Goal: Task Accomplishment & Management: Manage account settings

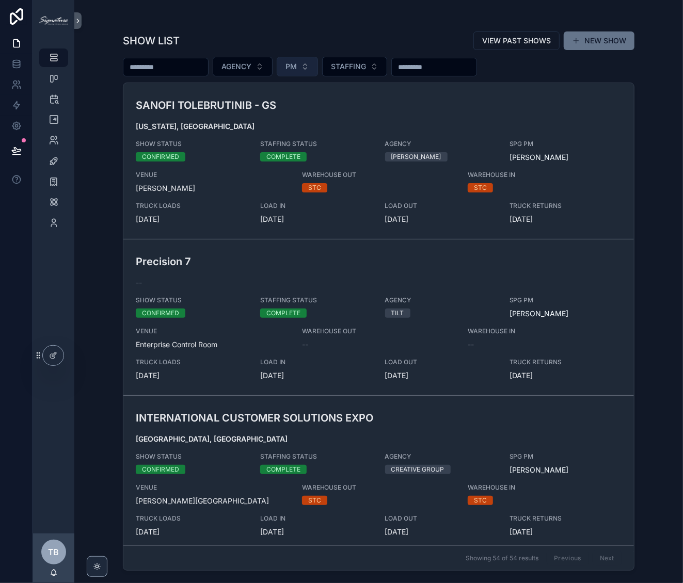
click at [316, 70] on button "PM" at bounding box center [297, 67] width 41 height 20
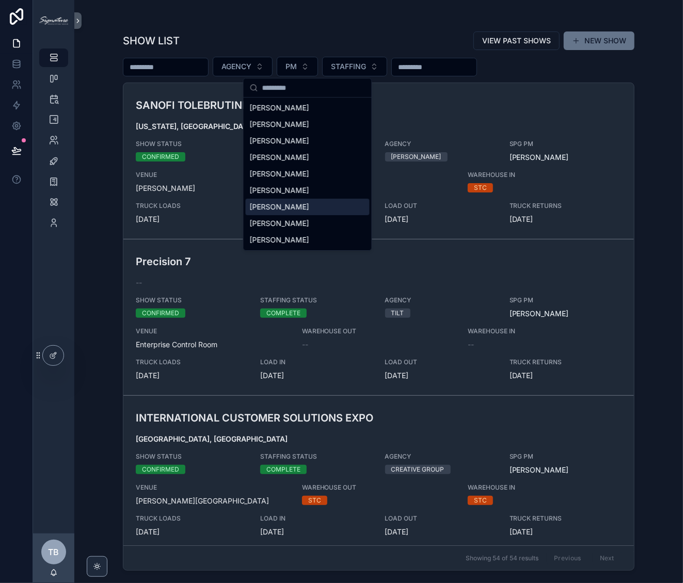
click at [315, 199] on div "[PERSON_NAME]" at bounding box center [308, 207] width 124 height 17
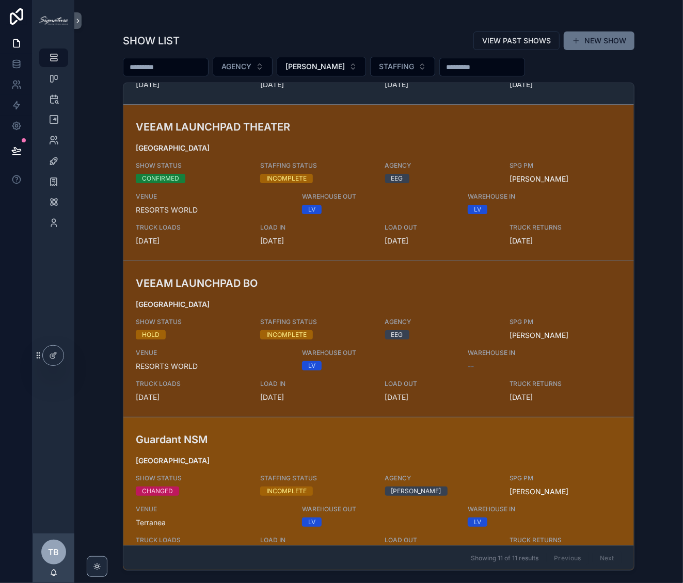
scroll to position [455, 0]
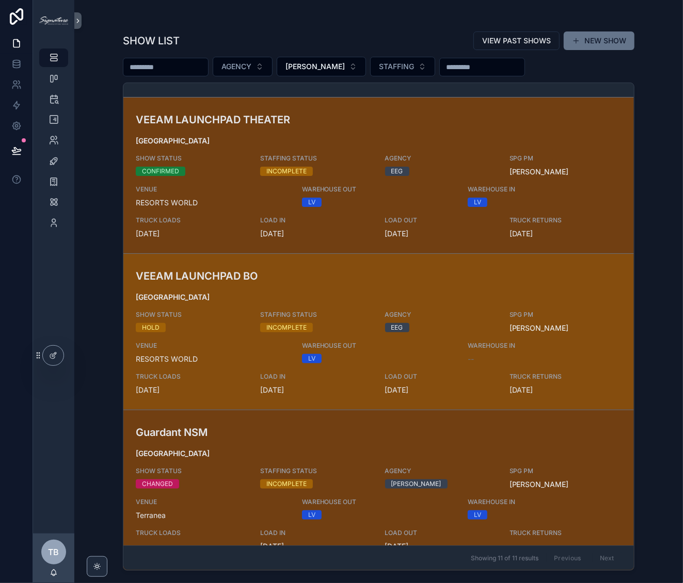
click at [229, 277] on h3 "VEEAM LAUNCHPAD BO" at bounding box center [295, 275] width 319 height 15
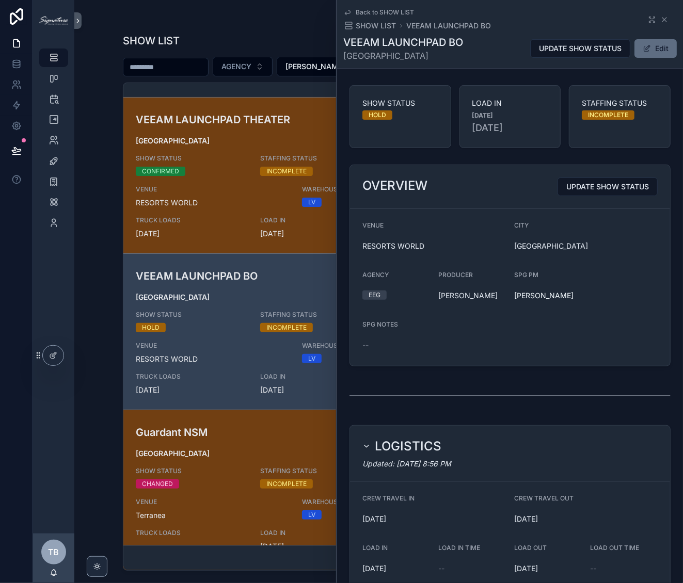
click at [661, 48] on button "Edit" at bounding box center [655, 48] width 42 height 19
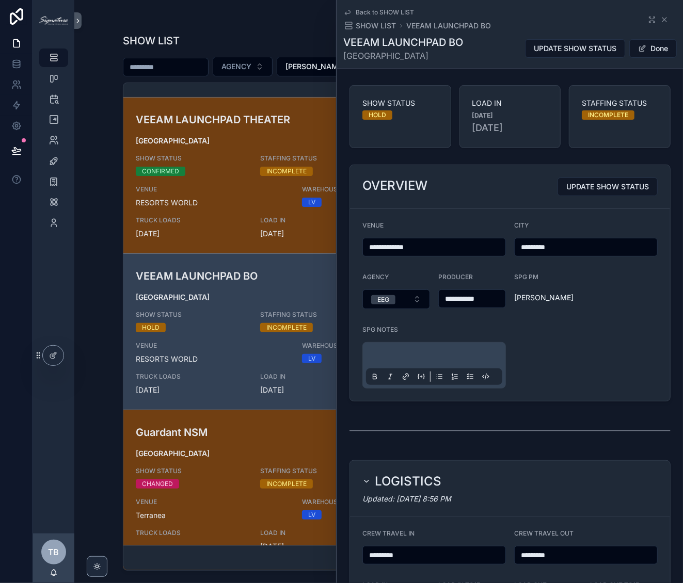
click at [412, 355] on p "scrollable content" at bounding box center [436, 357] width 136 height 10
click at [411, 354] on p "scrollable content" at bounding box center [436, 357] width 136 height 10
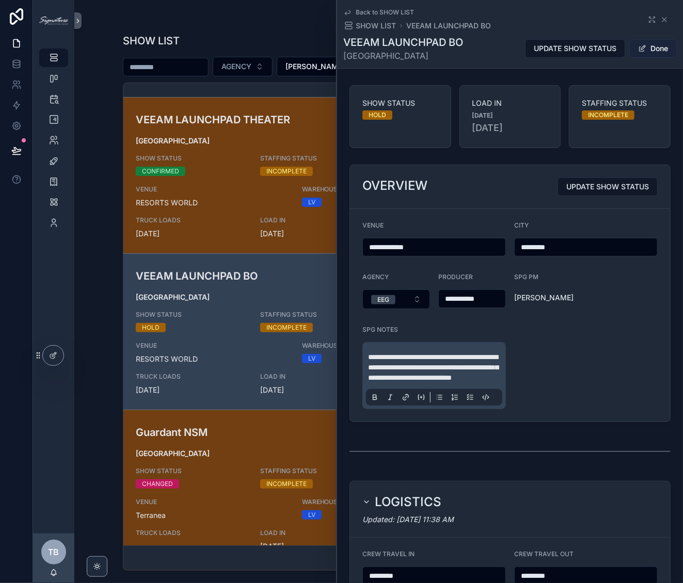
click at [659, 50] on button "Done" at bounding box center [652, 48] width 47 height 19
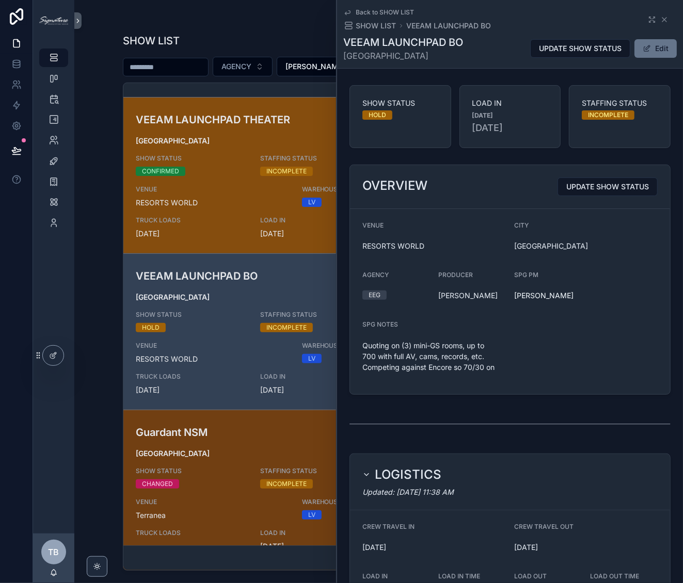
click at [254, 123] on h3 "VEEAM LAUNCHPAD THEATER" at bounding box center [295, 119] width 319 height 15
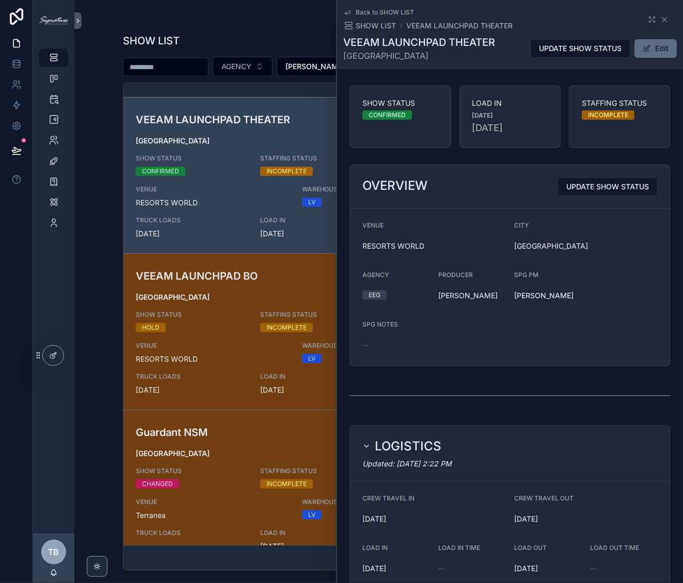
click at [646, 47] on button "Edit" at bounding box center [655, 48] width 42 height 19
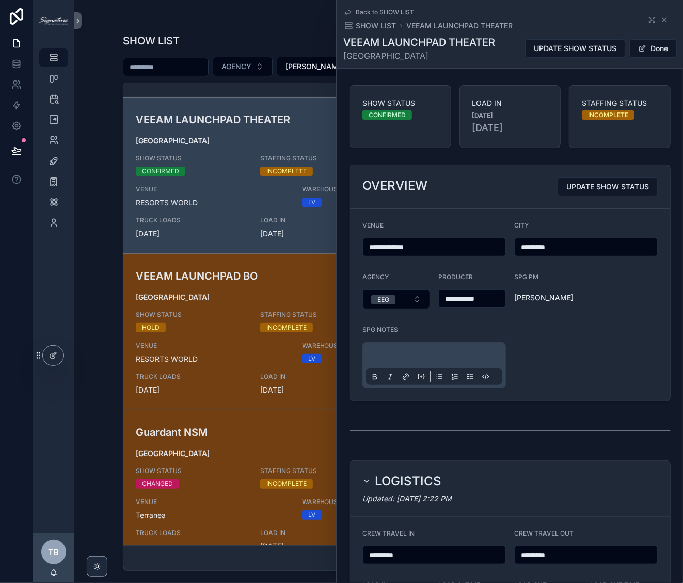
drag, startPoint x: 400, startPoint y: 346, endPoint x: 399, endPoint y: 355, distance: 8.8
click at [400, 347] on div "scrollable content" at bounding box center [434, 365] width 136 height 39
click at [399, 355] on p "scrollable content" at bounding box center [436, 357] width 136 height 10
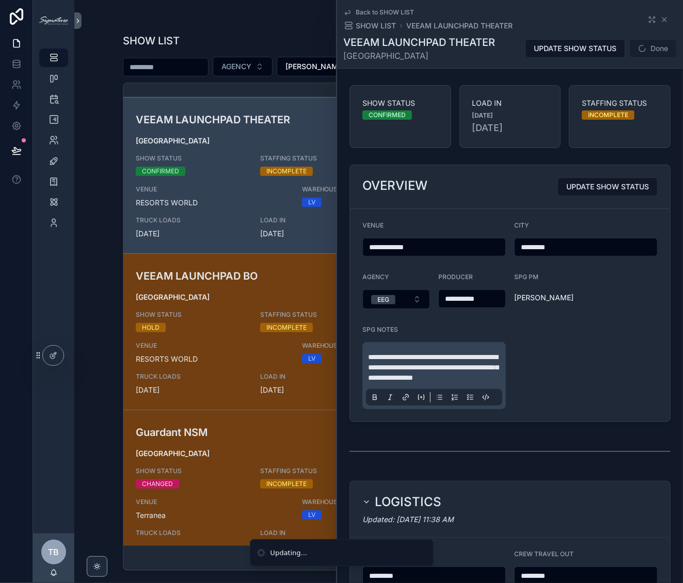
click at [656, 46] on span "Done" at bounding box center [652, 48] width 47 height 19
click at [651, 47] on button "Done" at bounding box center [652, 48] width 47 height 19
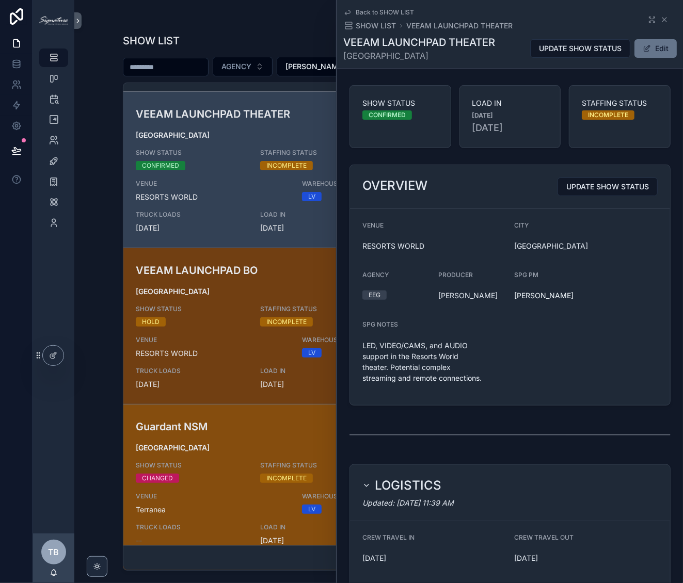
scroll to position [509, 0]
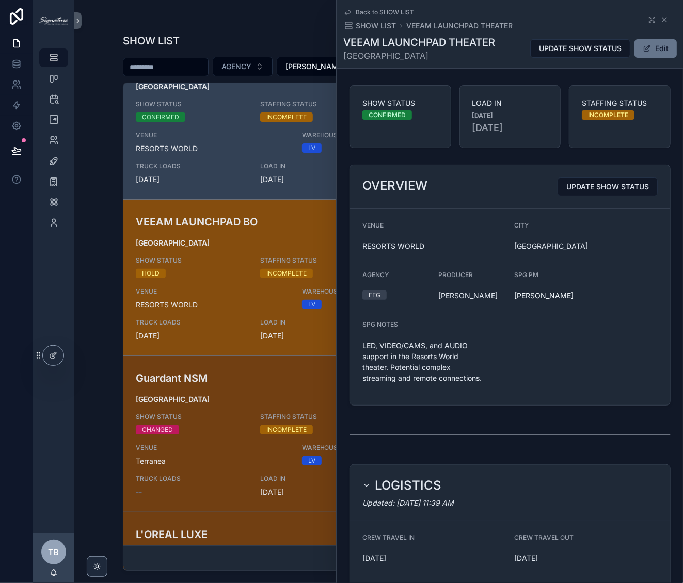
click at [230, 341] on link "VEEAM LAUNCHPAD [GEOGRAPHIC_DATA] SHOW STATUS HOLD STAFFING STATUS INCOMPLETE A…" at bounding box center [378, 277] width 510 height 156
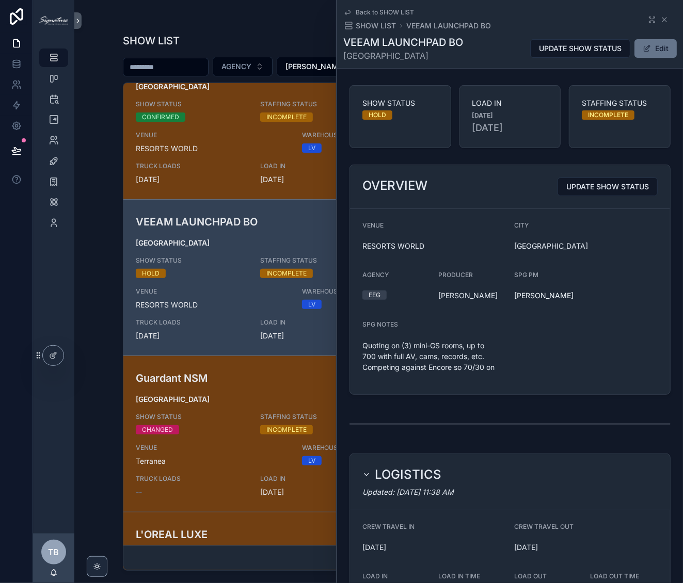
click at [230, 395] on span "[GEOGRAPHIC_DATA]" at bounding box center [379, 399] width 486 height 10
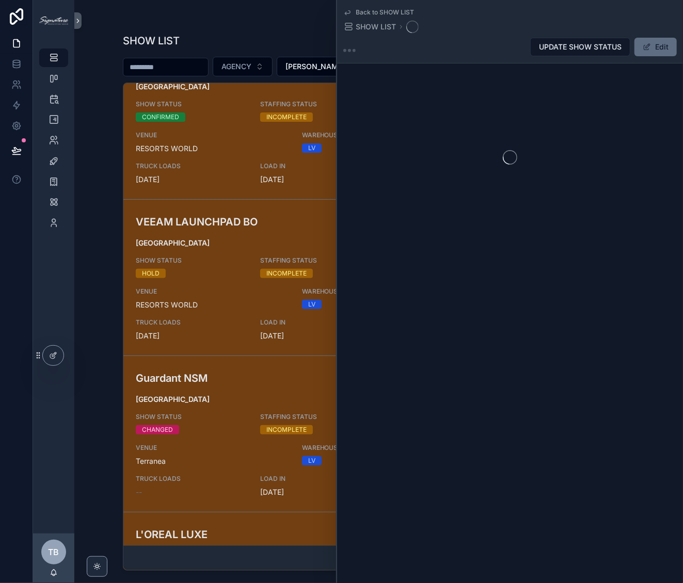
click at [657, 52] on button "Edit" at bounding box center [655, 47] width 42 height 19
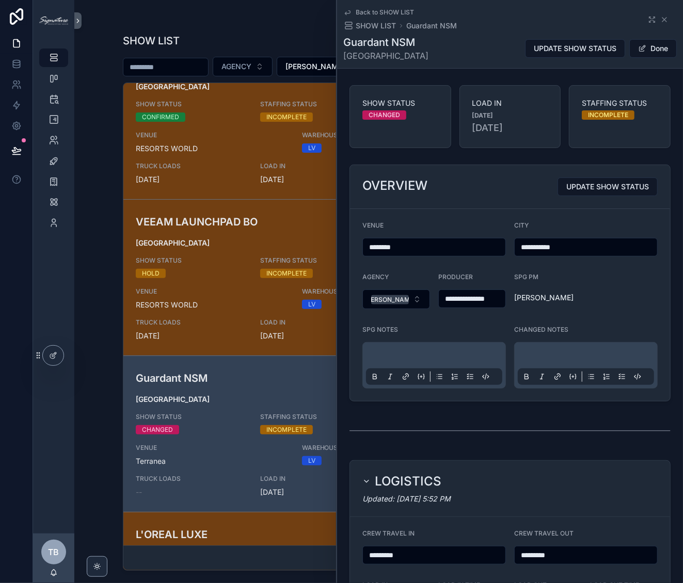
click at [400, 362] on p "scrollable content" at bounding box center [436, 357] width 136 height 10
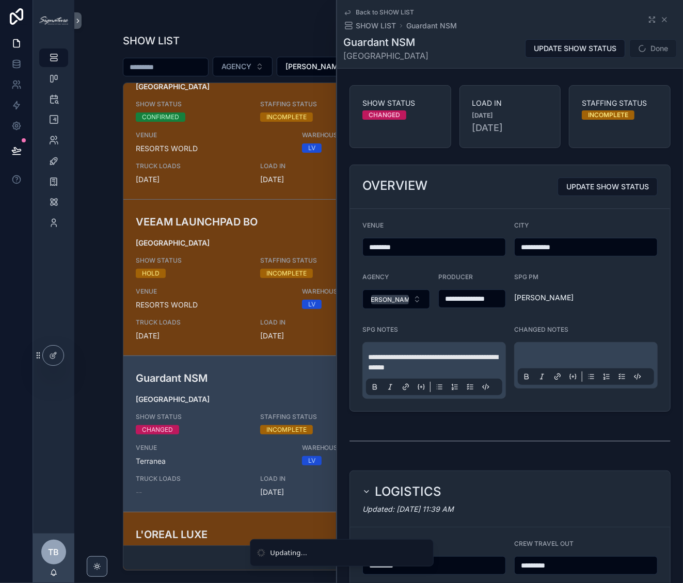
click at [641, 45] on span "Done" at bounding box center [652, 48] width 47 height 19
click at [639, 46] on button "Done" at bounding box center [652, 48] width 47 height 19
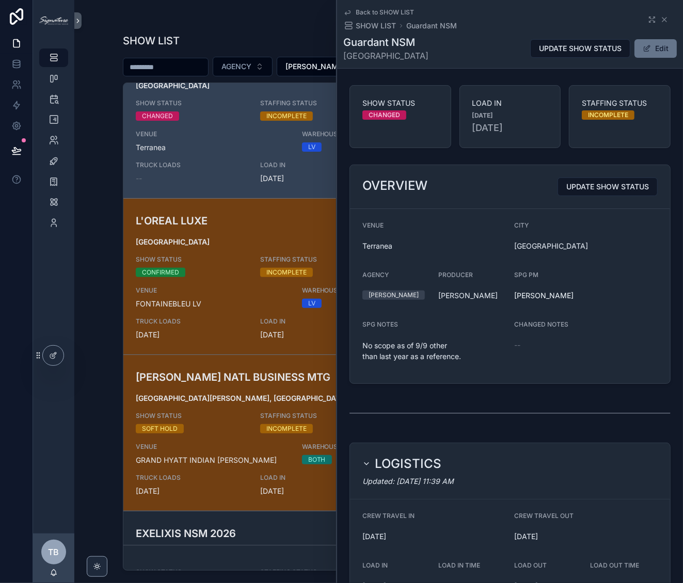
scroll to position [864, 0]
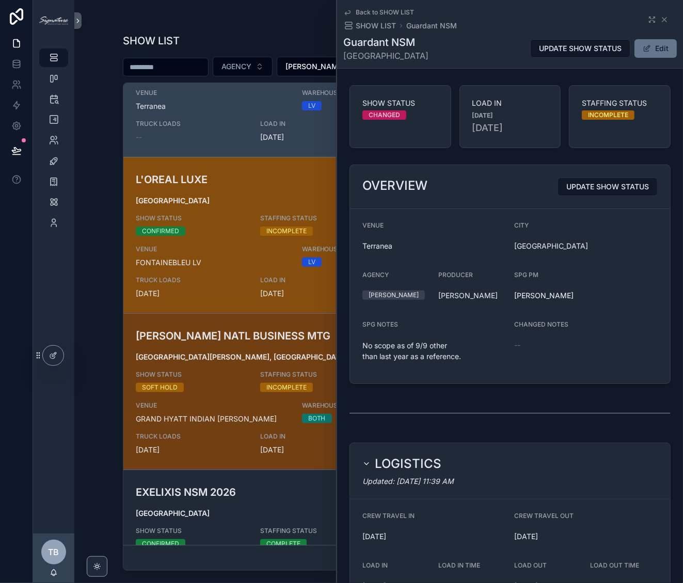
click at [236, 196] on span "[GEOGRAPHIC_DATA]" at bounding box center [379, 201] width 486 height 10
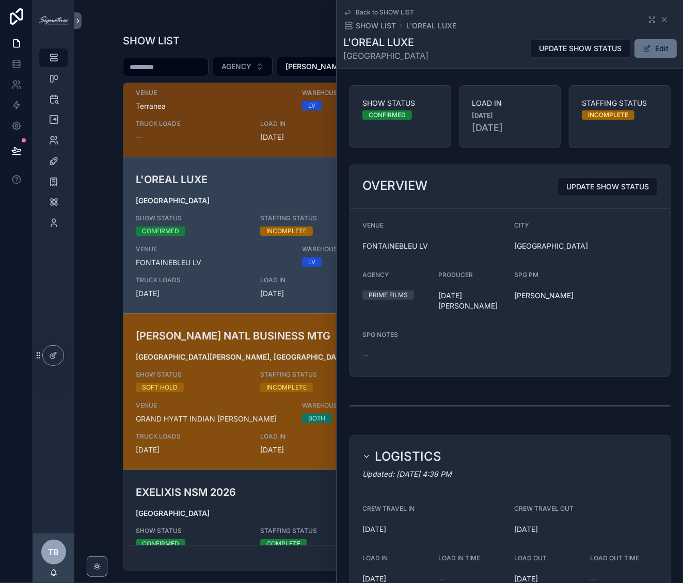
click at [191, 378] on div "SHOW STATUS SOFT HOLD" at bounding box center [192, 382] width 112 height 22
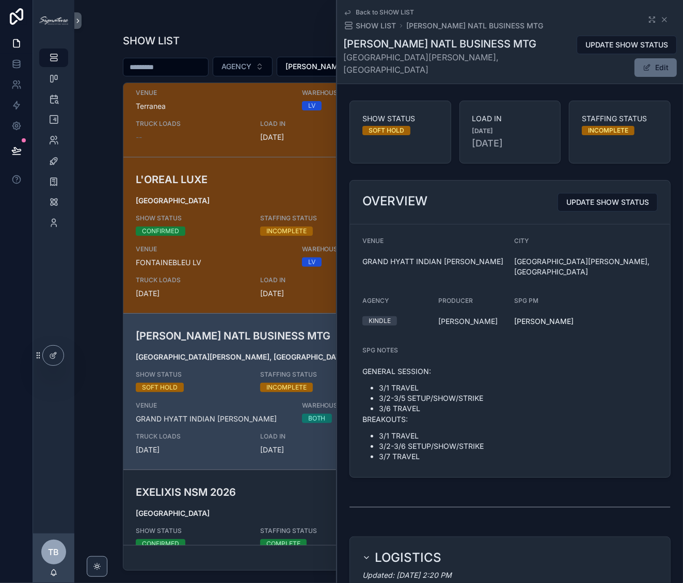
click at [663, 58] on button "Edit" at bounding box center [655, 67] width 42 height 19
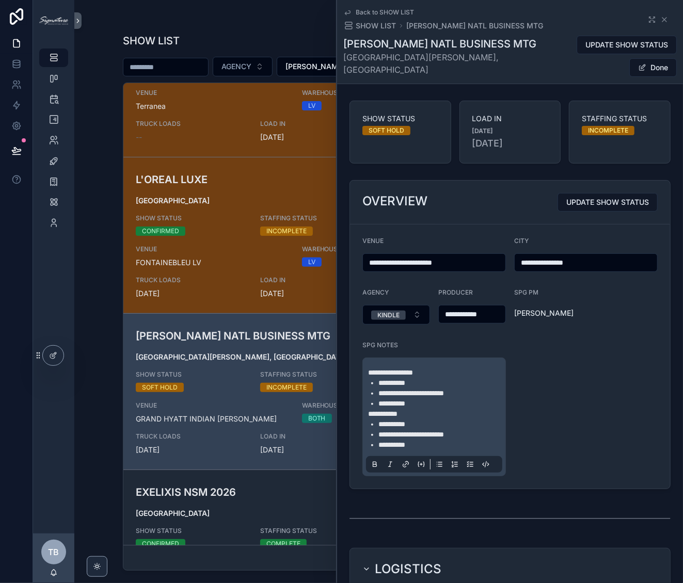
drag, startPoint x: 368, startPoint y: 356, endPoint x: 379, endPoint y: 362, distance: 12.5
click at [368, 369] on span "**********" at bounding box center [390, 372] width 45 height 7
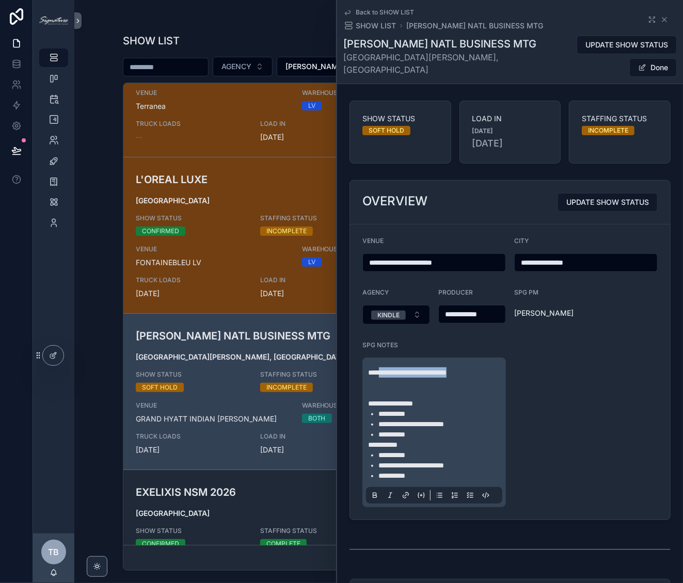
click at [386, 369] on span "**********" at bounding box center [407, 372] width 78 height 7
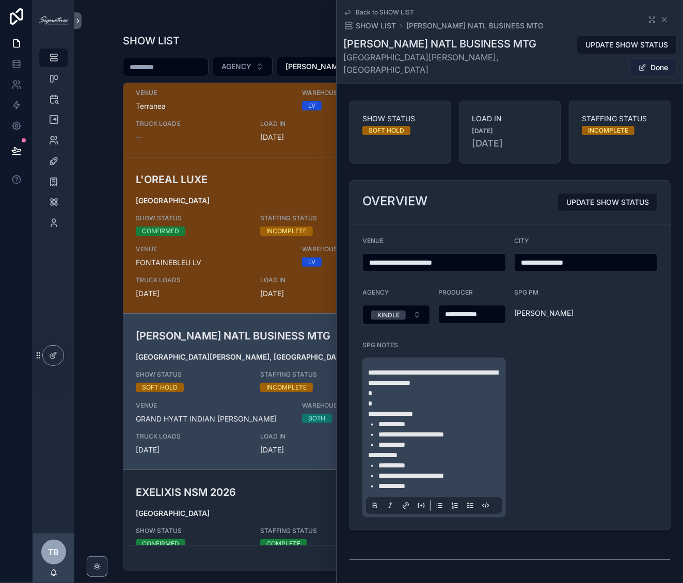
click at [653, 58] on button "Done" at bounding box center [652, 67] width 47 height 19
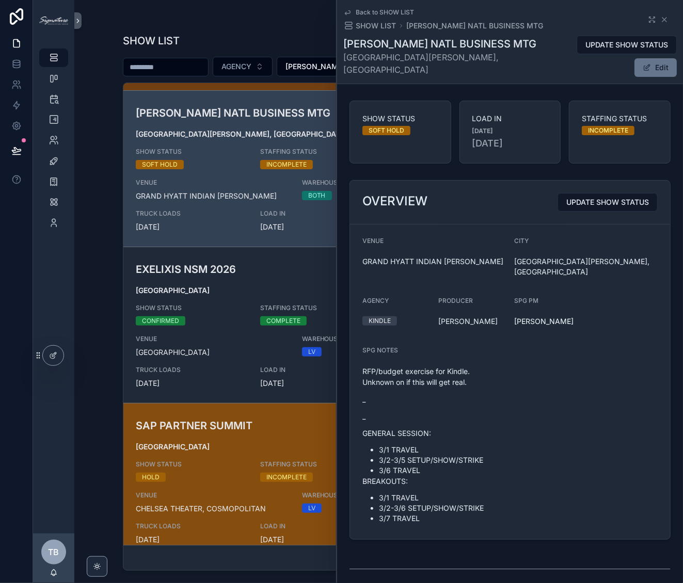
scroll to position [1065, 0]
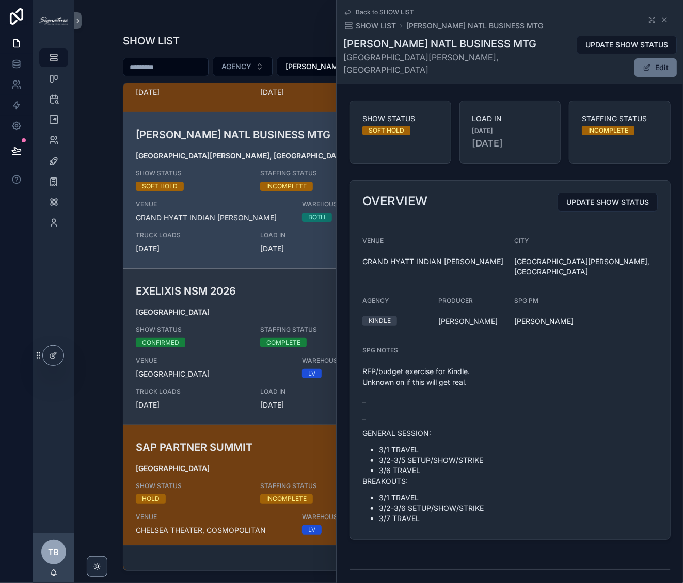
click at [258, 298] on div "EXELIXIS NSM 2026 [GEOGRAPHIC_DATA] SHOW STATUS CONFIRMED STAFFING STATUS COMPL…" at bounding box center [379, 346] width 486 height 127
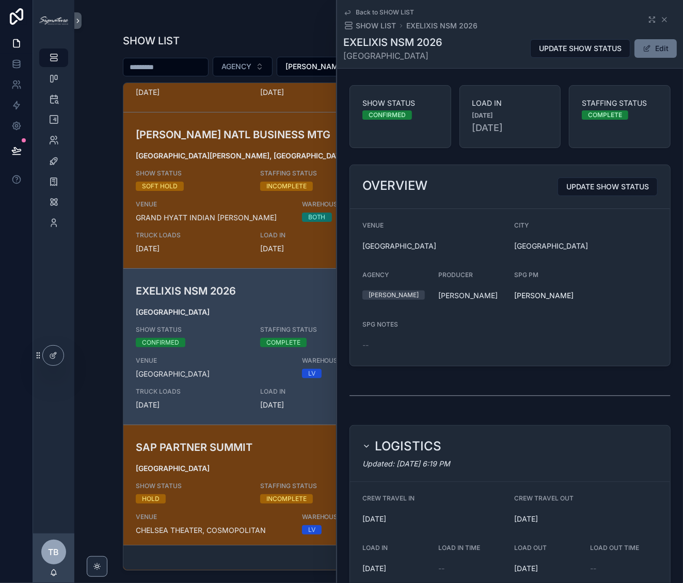
click at [670, 45] on div "Back to SHOW LIST SHOW LIST EXELIXIS NSM 2026 EXELIXIS NSM 2026 PALM SPRINGS UP…" at bounding box center [510, 34] width 346 height 69
click at [650, 46] on button "Edit" at bounding box center [655, 48] width 42 height 19
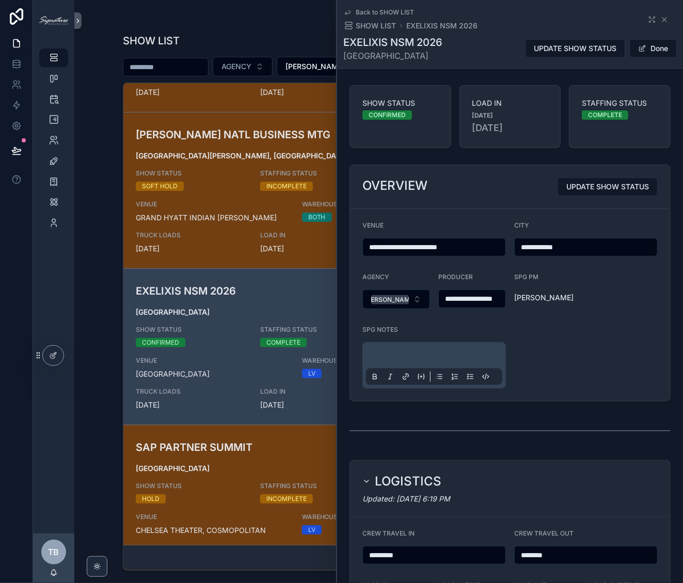
click at [413, 355] on div "scrollable content" at bounding box center [434, 365] width 136 height 39
click at [413, 361] on p "scrollable content" at bounding box center [436, 357] width 136 height 10
click at [646, 57] on span "Done" at bounding box center [652, 48] width 47 height 19
click at [644, 52] on button "Done" at bounding box center [652, 48] width 47 height 19
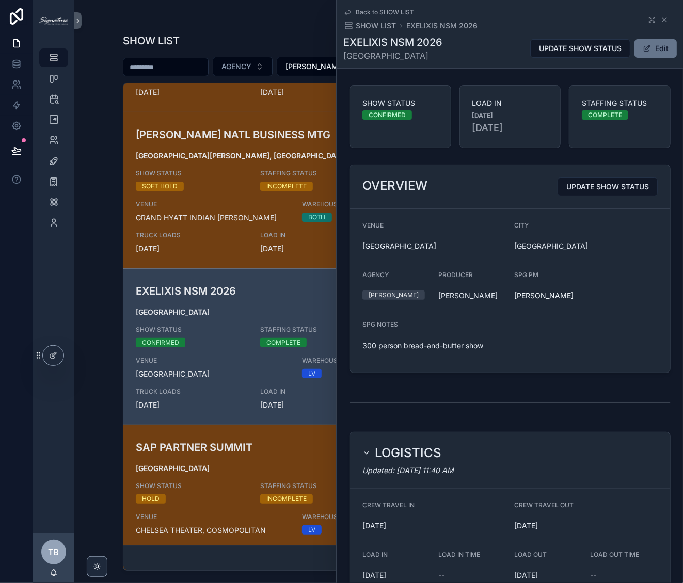
scroll to position [1101, 0]
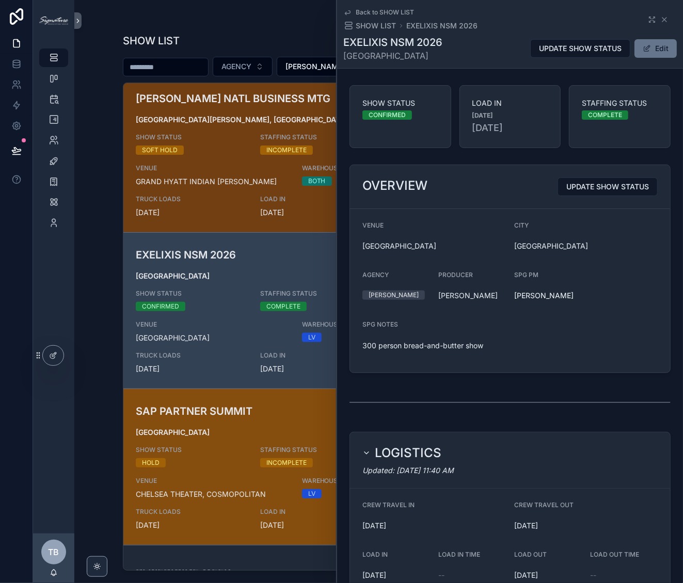
click at [188, 427] on span "[GEOGRAPHIC_DATA]" at bounding box center [379, 432] width 486 height 10
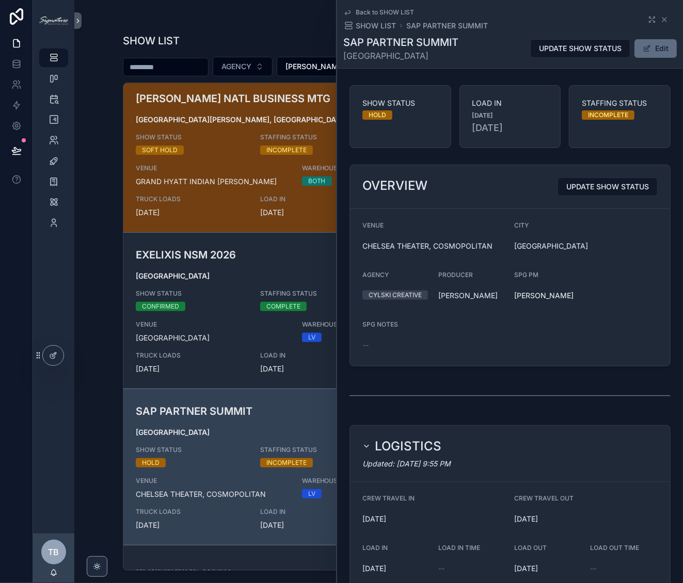
click at [652, 57] on button "Edit" at bounding box center [655, 48] width 42 height 19
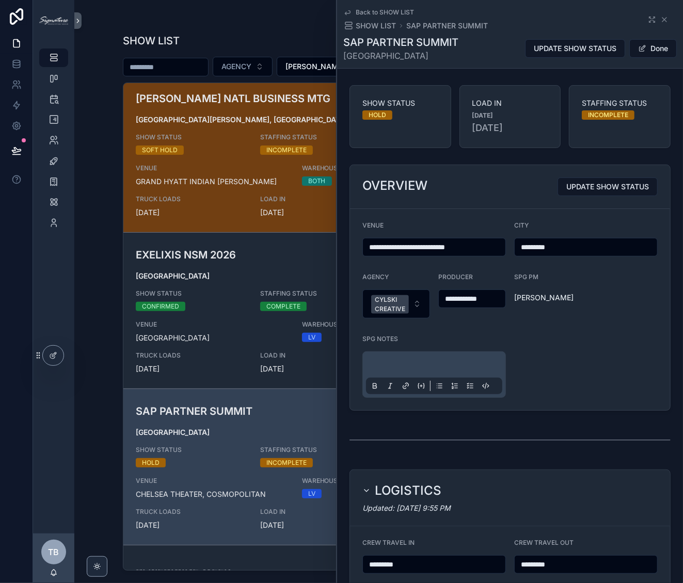
click at [410, 365] on p "scrollable content" at bounding box center [436, 366] width 136 height 10
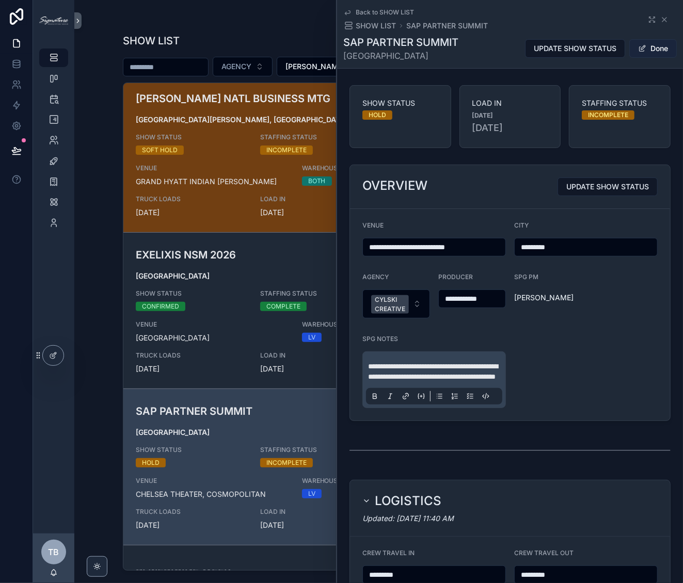
click at [644, 45] on button "Done" at bounding box center [652, 48] width 47 height 19
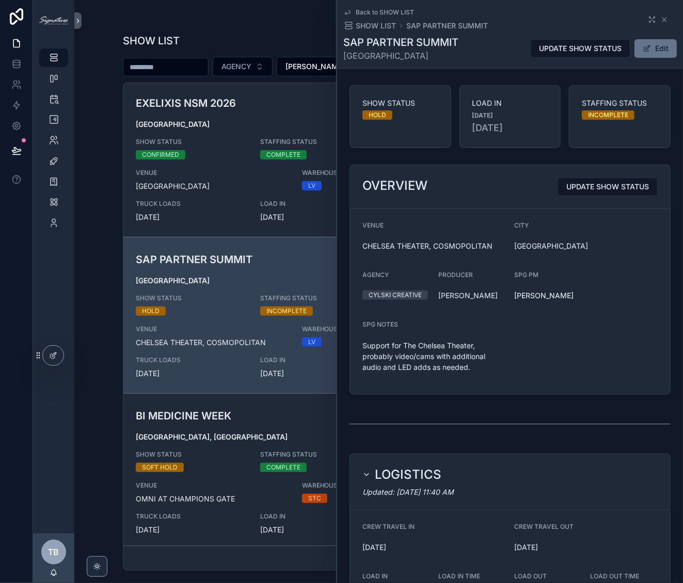
scroll to position [1244, 0]
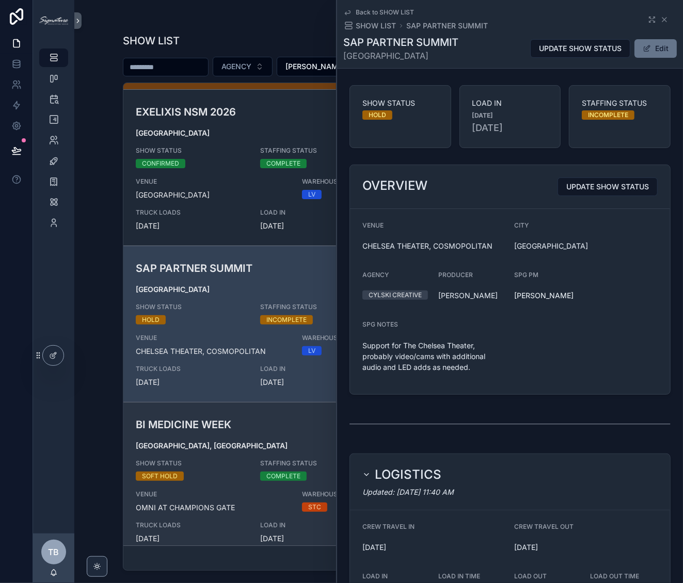
click at [229, 422] on h3 "BI MEDICINE WEEK" at bounding box center [295, 424] width 319 height 15
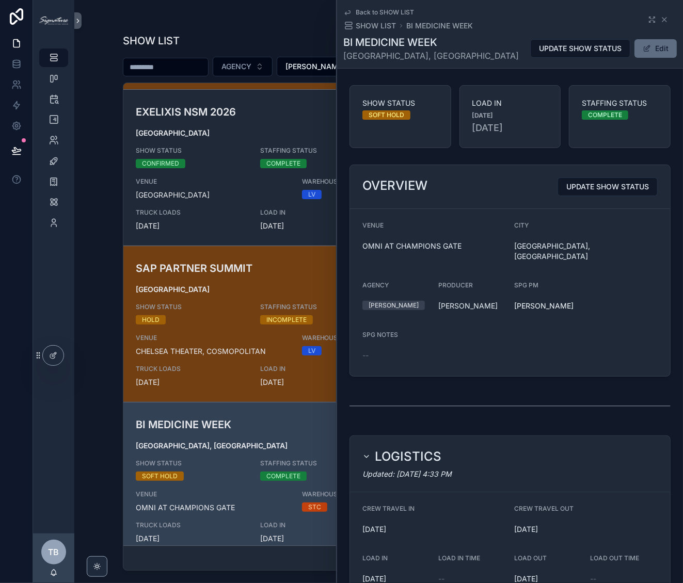
click at [658, 53] on button "Edit" at bounding box center [655, 48] width 42 height 19
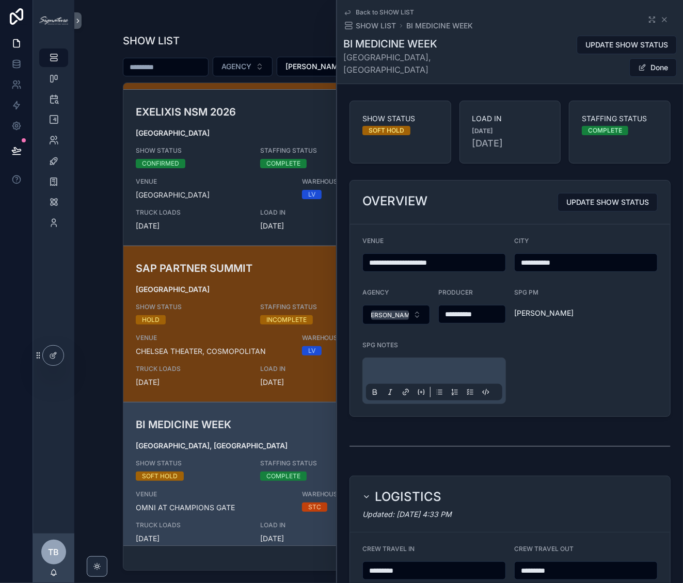
click at [461, 361] on div "scrollable content" at bounding box center [434, 380] width 136 height 39
click at [453, 367] on p "scrollable content" at bounding box center [436, 372] width 136 height 10
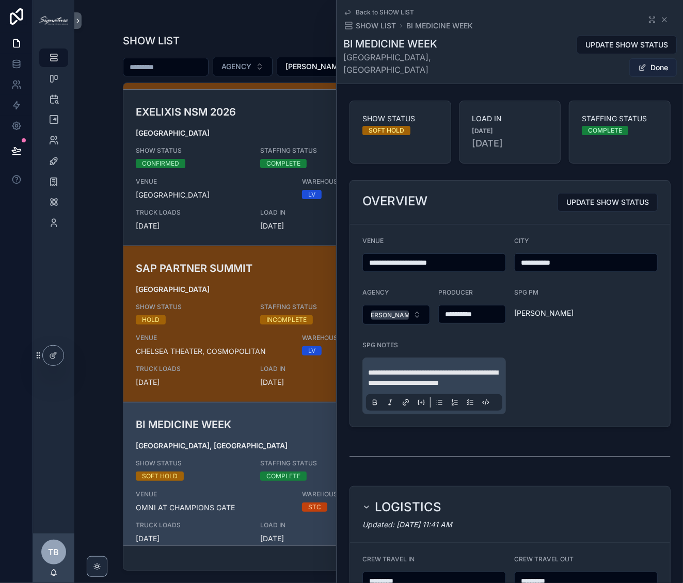
click at [638, 63] on span "scrollable content" at bounding box center [642, 67] width 8 height 8
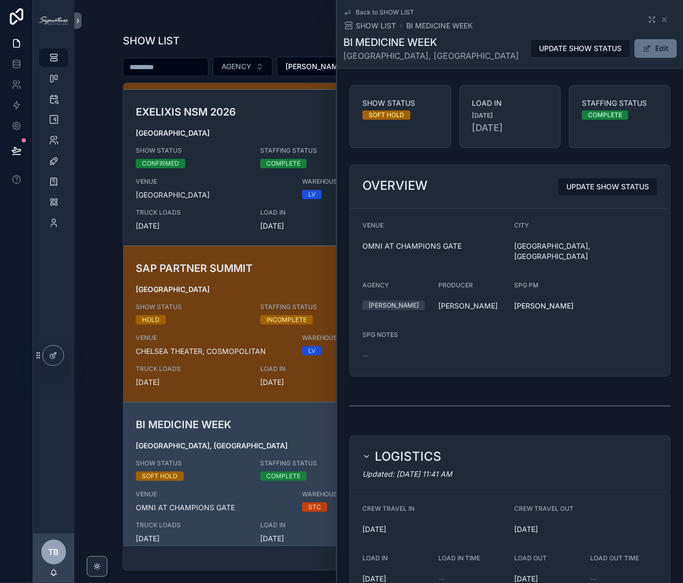
scroll to position [1253, 0]
